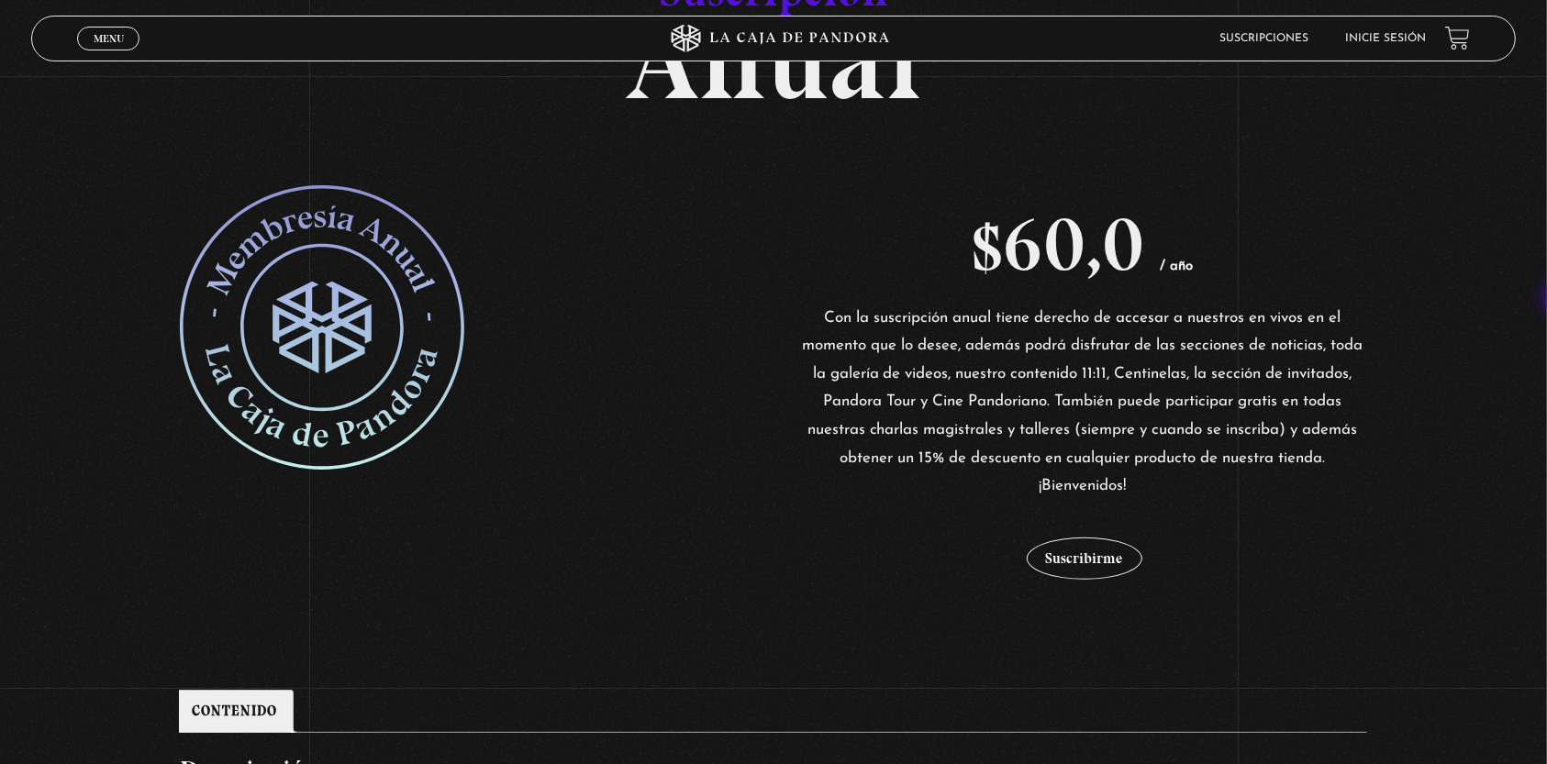
scroll to position [171, 0]
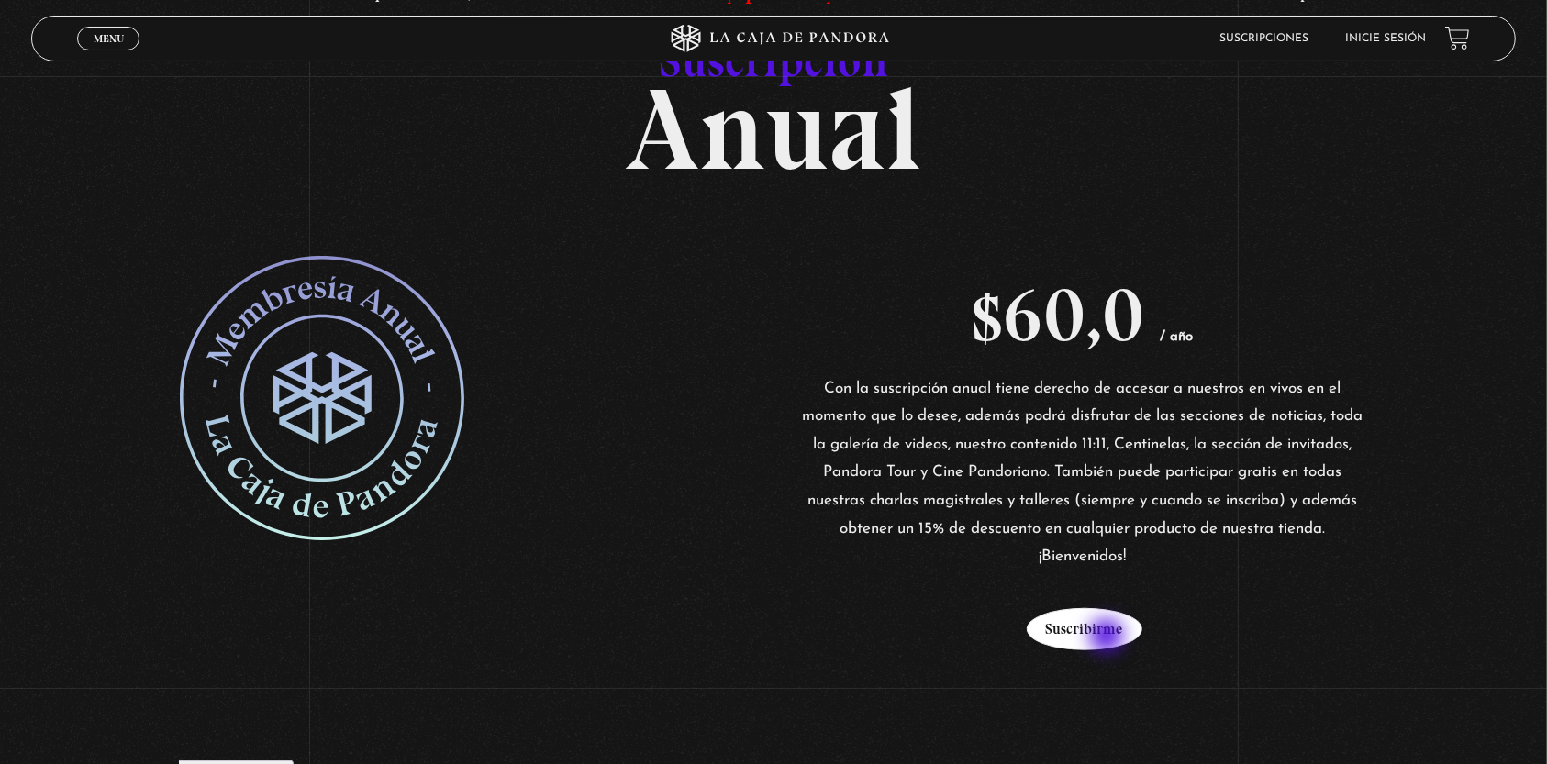
click at [1109, 638] on button "Suscribirme" at bounding box center [1085, 629] width 116 height 42
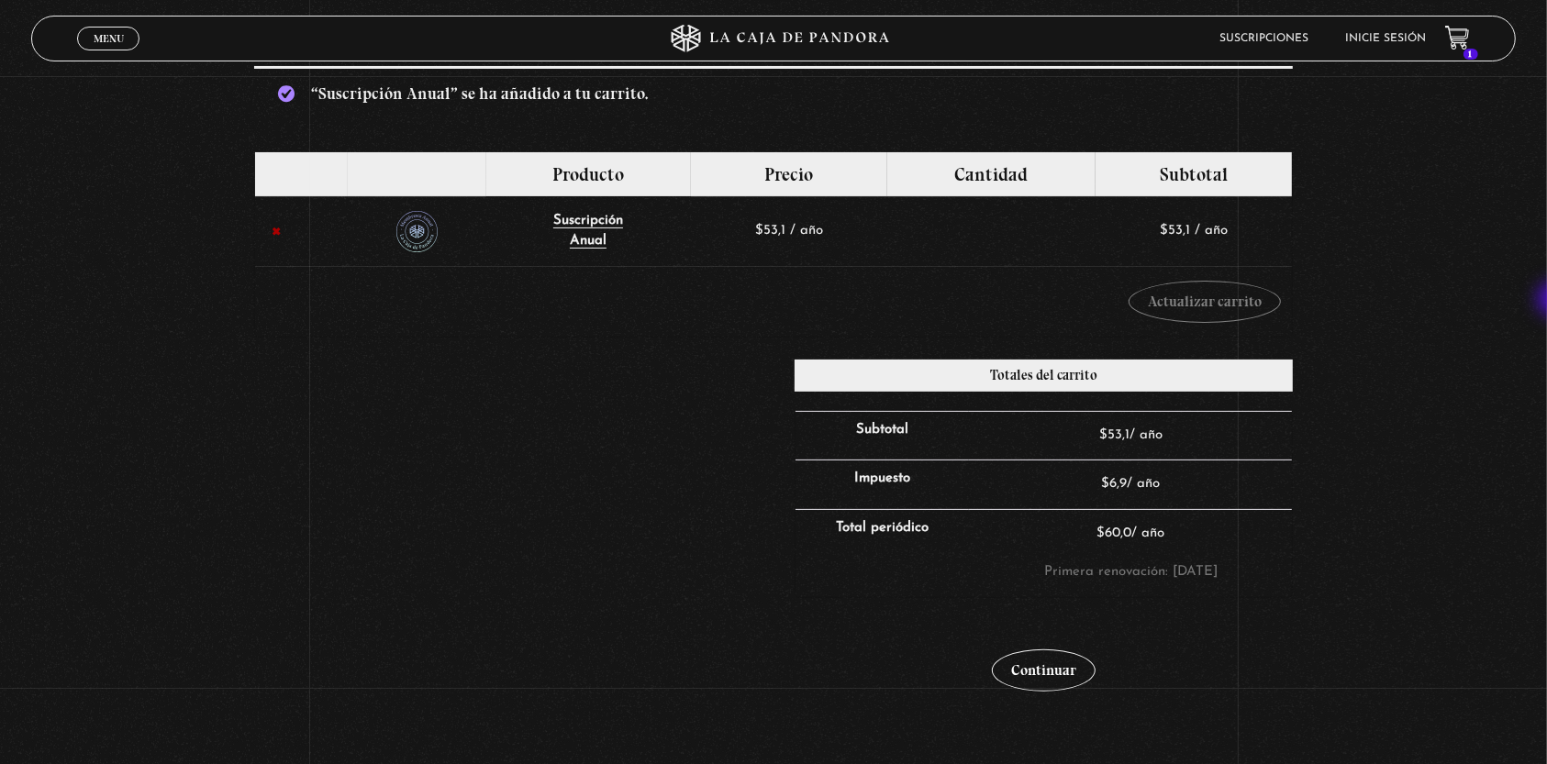
scroll to position [318, 0]
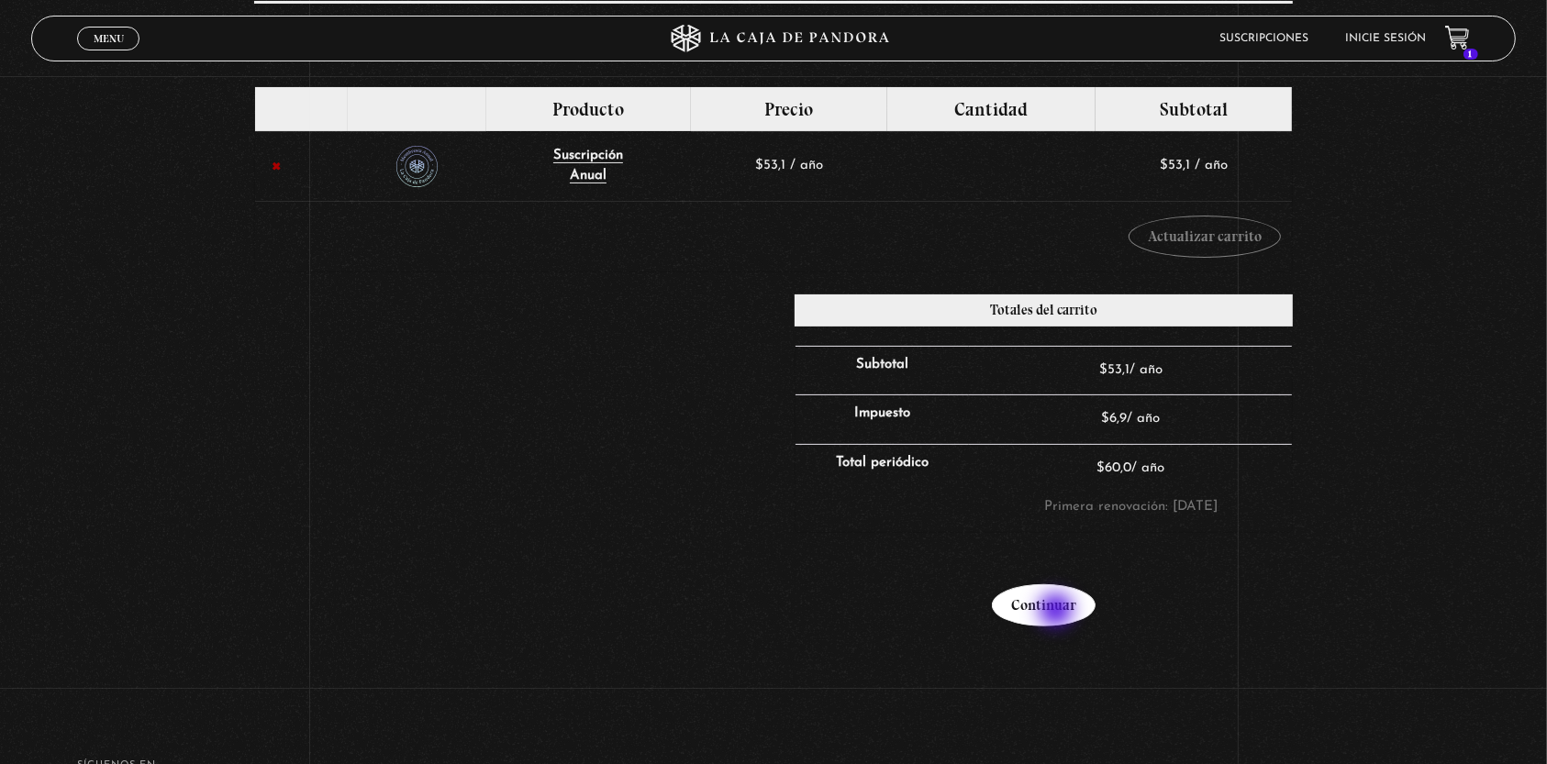
click at [1058, 612] on link "Continuar" at bounding box center [1044, 606] width 104 height 42
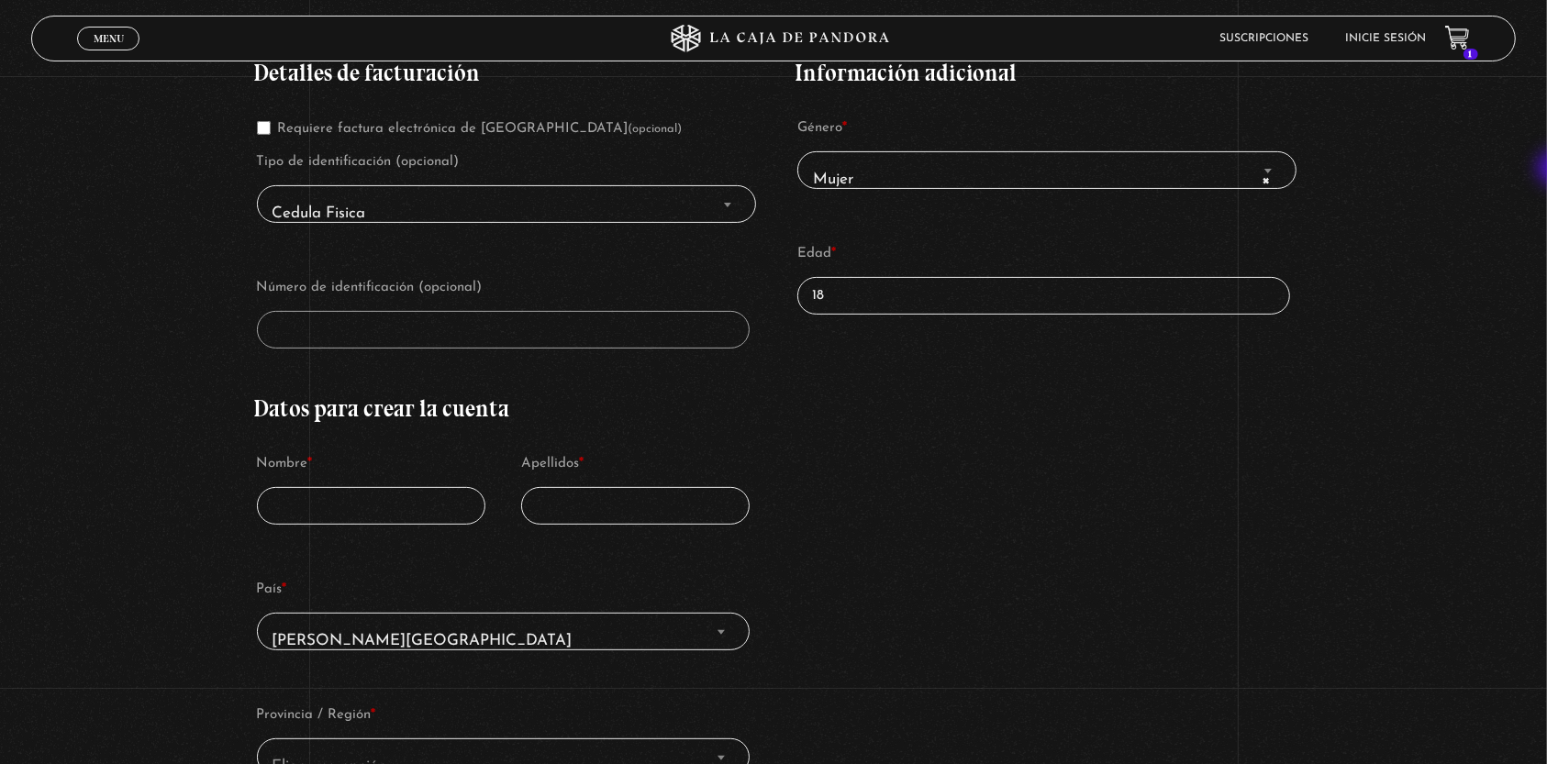
scroll to position [377, 0]
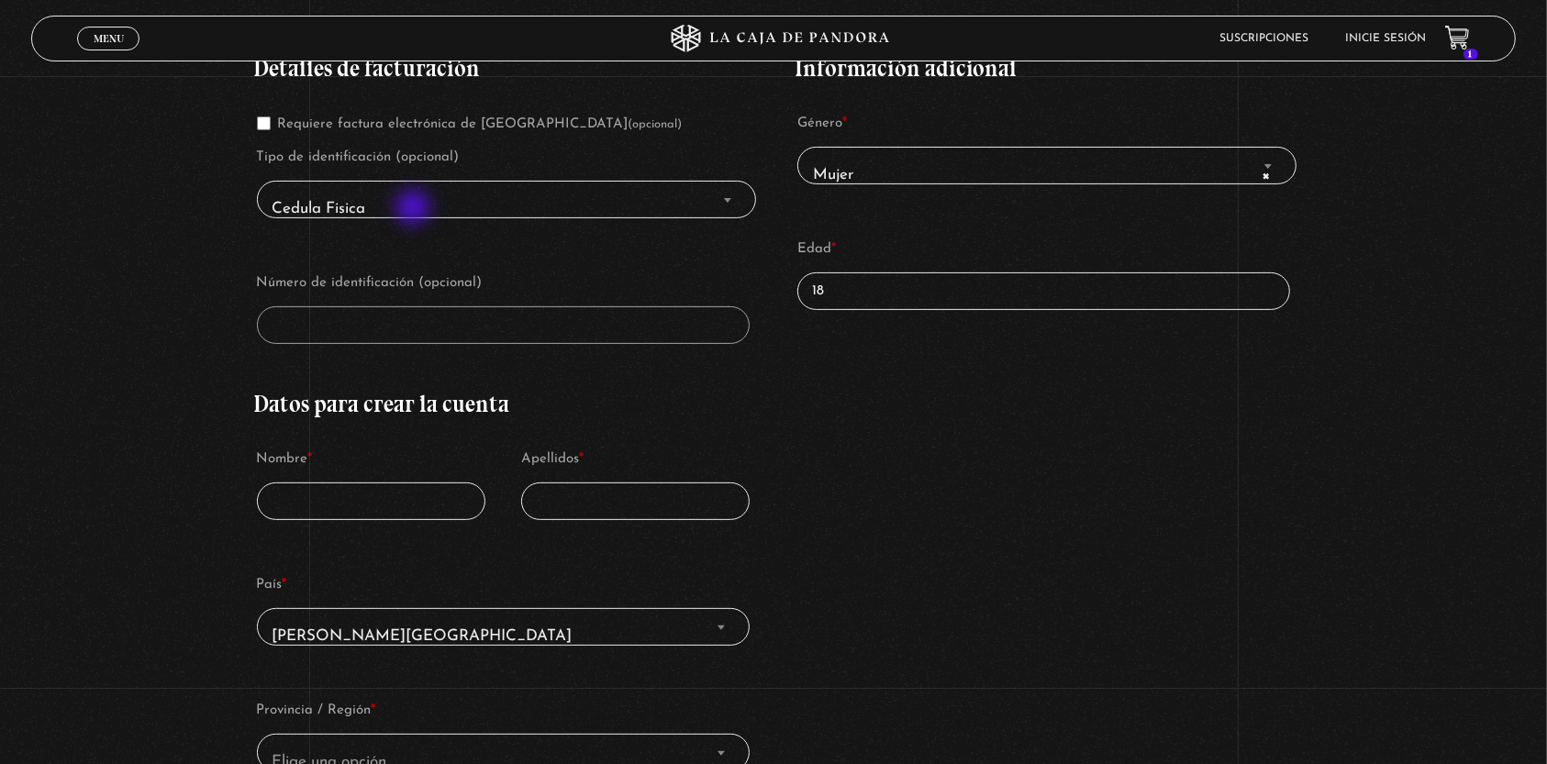
click at [415, 209] on span "Cedula Fisica" at bounding box center [507, 209] width 484 height 41
click at [735, 195] on span "Finalizar compra" at bounding box center [728, 200] width 18 height 24
click at [728, 198] on b "Finalizar compra" at bounding box center [727, 200] width 7 height 5
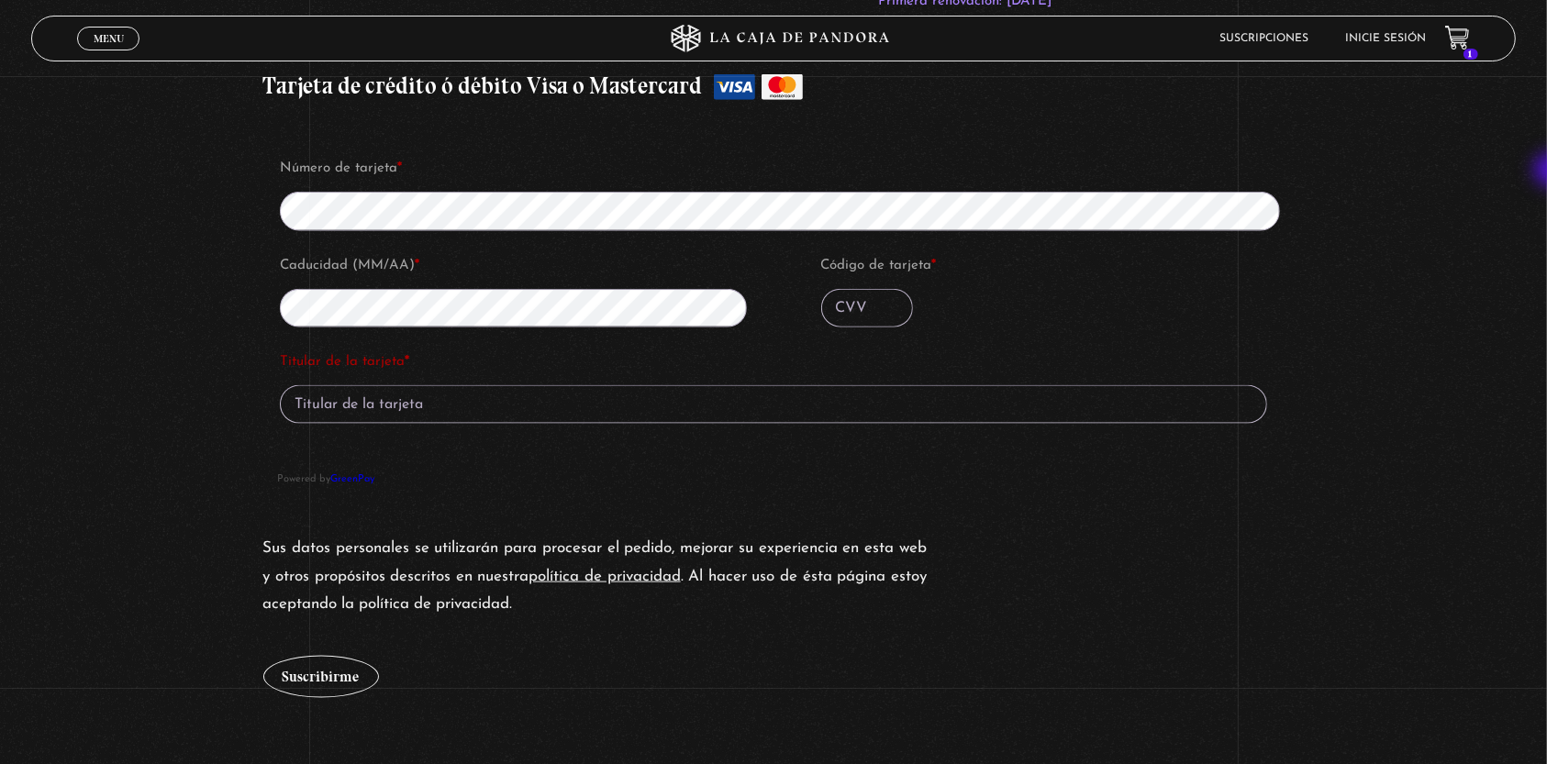
scroll to position [2081, 0]
